Goal: Navigation & Orientation: Understand site structure

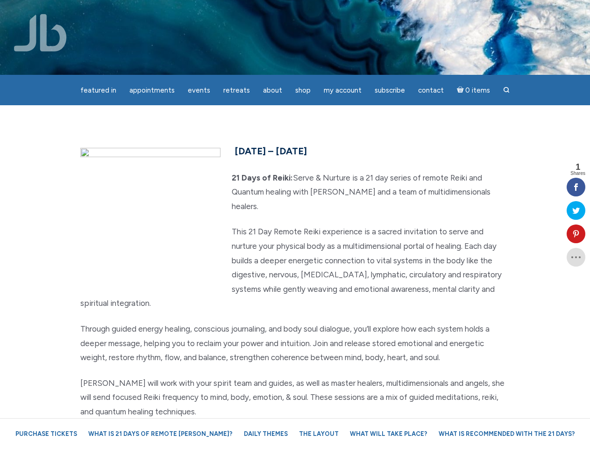
click at [295, 224] on p "This 21 Day Remote Reiki experience is a sacred invitation to serve and nurture…" at bounding box center [295, 267] width 430 height 86
click at [152, 90] on span "Appointments" at bounding box center [151, 90] width 45 height 8
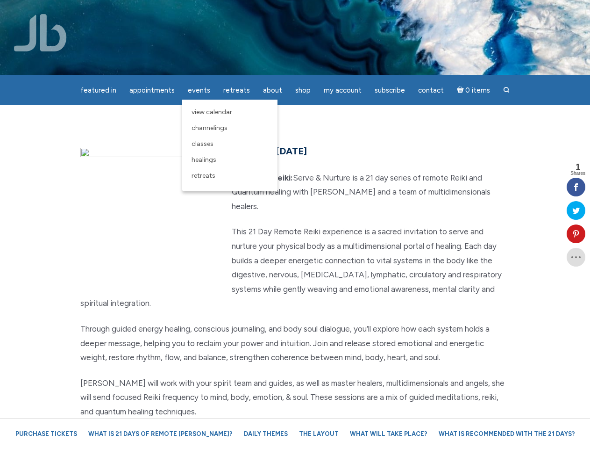
click at [199, 90] on span "Events" at bounding box center [199, 90] width 22 height 8
click at [272, 90] on span "About" at bounding box center [272, 90] width 19 height 8
click at [343, 90] on span "My Account" at bounding box center [343, 90] width 38 height 8
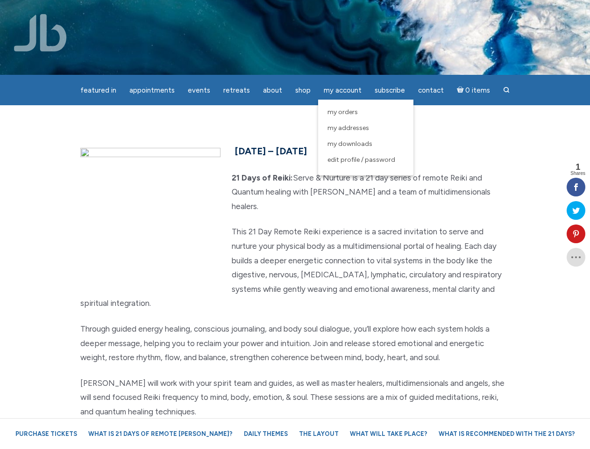
click at [576, 234] on icon at bounding box center [576, 233] width 19 height 7
